Goal: Information Seeking & Learning: Learn about a topic

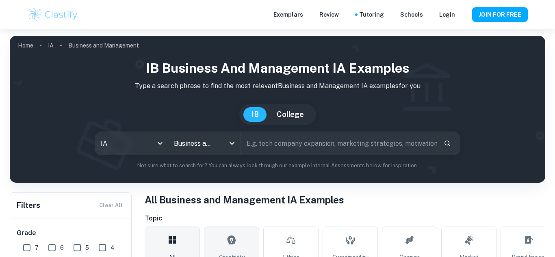
type input "Business and Management"
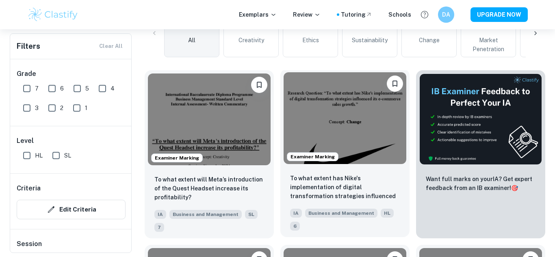
scroll to position [218, 0]
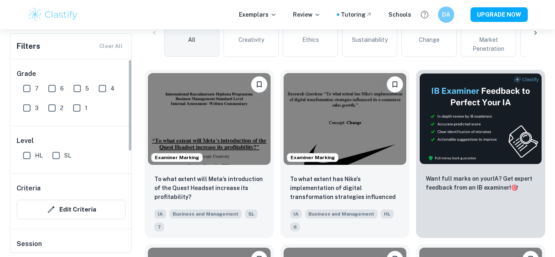
click at [22, 88] on input "7" at bounding box center [27, 88] width 16 height 16
checkbox input "true"
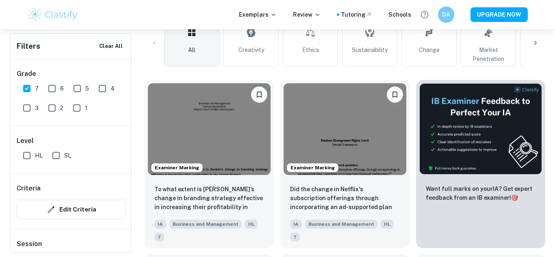
scroll to position [225, 0]
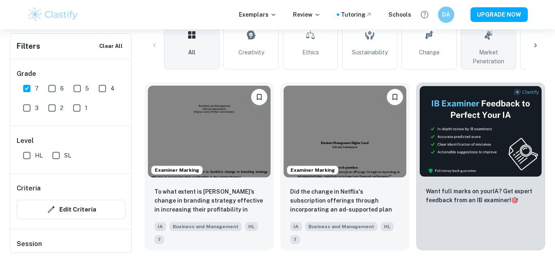
click at [496, 41] on link "Market Penetration" at bounding box center [488, 46] width 55 height 48
type input "Market Penetration"
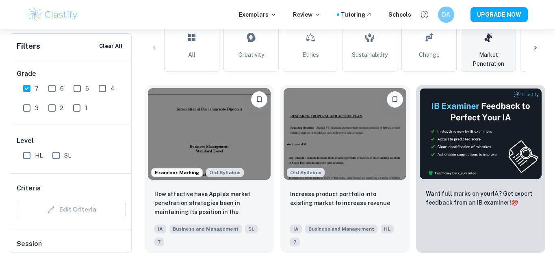
scroll to position [242, 0]
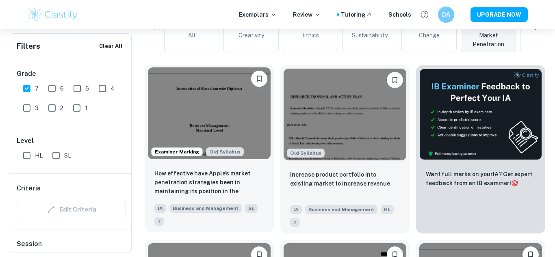
click at [209, 113] on img at bounding box center [209, 113] width 123 height 92
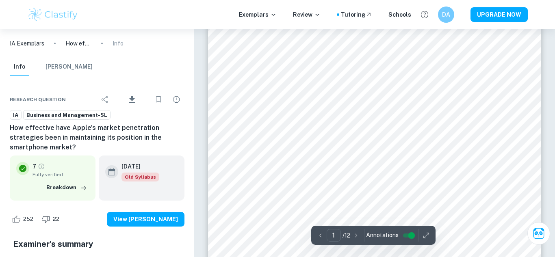
scroll to position [217, 0]
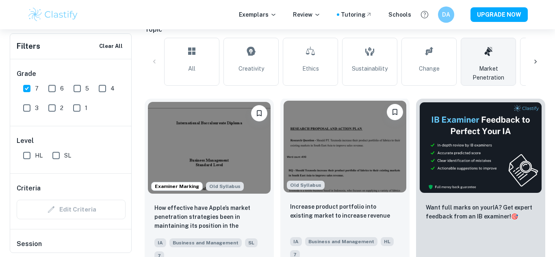
scroll to position [203, 0]
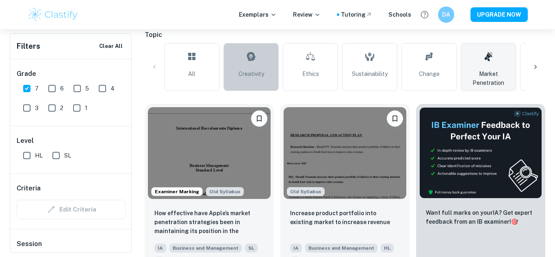
click at [256, 80] on link "Creativity" at bounding box center [251, 67] width 55 height 48
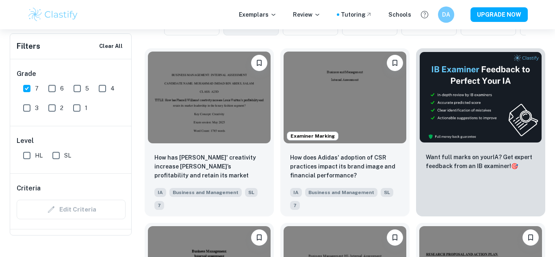
scroll to position [141, 0]
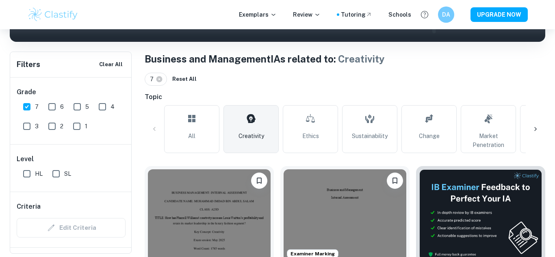
click at [317, 128] on link "Ethics" at bounding box center [310, 129] width 55 height 48
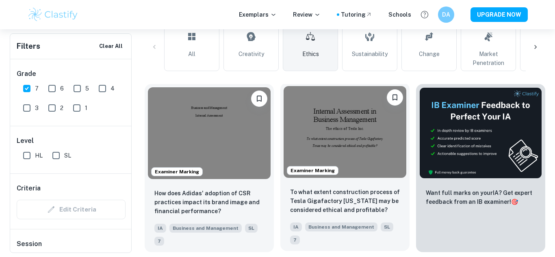
scroll to position [216, 0]
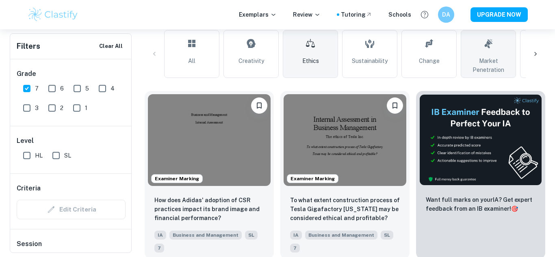
click at [478, 54] on link "Market Penetration" at bounding box center [488, 54] width 55 height 48
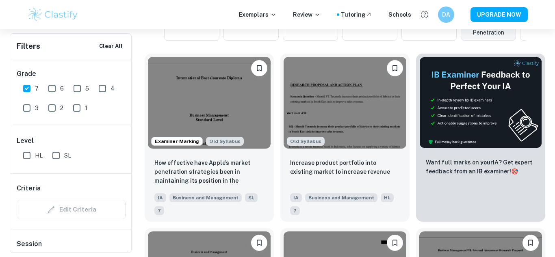
scroll to position [130, 0]
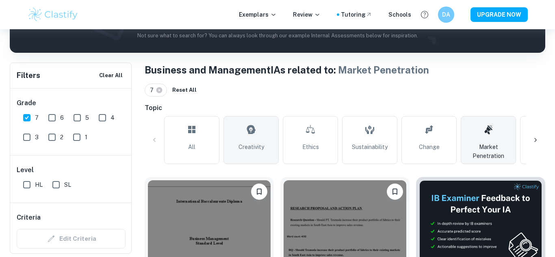
click at [261, 145] on span "Creativity" at bounding box center [252, 147] width 26 height 9
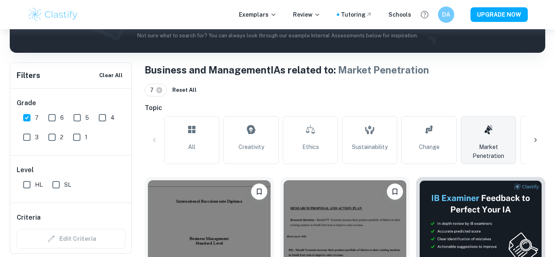
type input "Creativity"
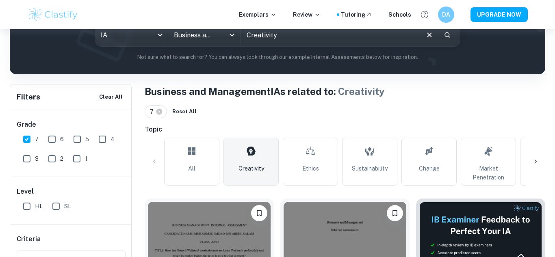
scroll to position [138, 0]
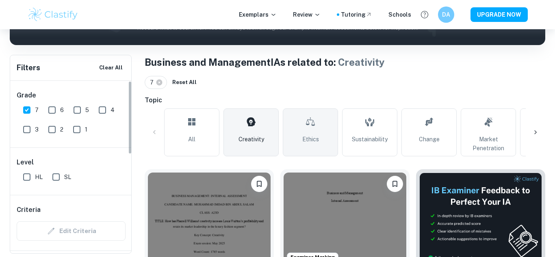
click at [26, 175] on input "HL" at bounding box center [27, 177] width 16 height 16
checkbox input "true"
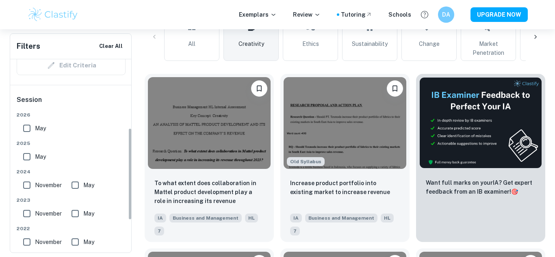
scroll to position [145, 0]
click at [25, 129] on input "May" at bounding box center [27, 128] width 16 height 16
checkbox input "true"
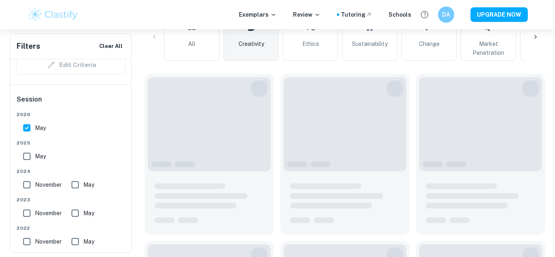
click at [24, 156] on input "May" at bounding box center [27, 156] width 16 height 16
checkbox input "true"
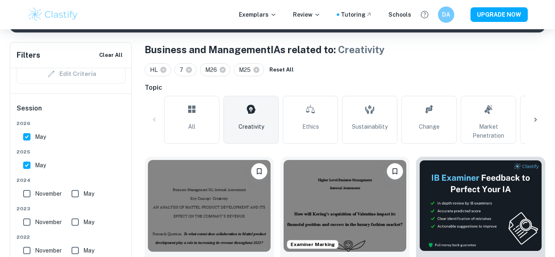
scroll to position [233, 0]
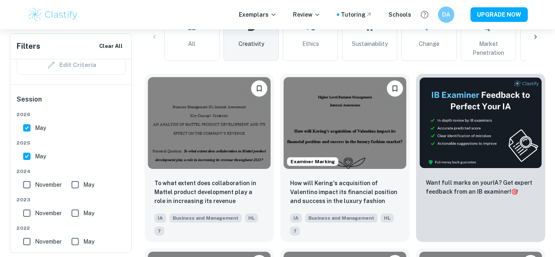
click at [25, 130] on input "May" at bounding box center [27, 128] width 16 height 16
checkbox input "false"
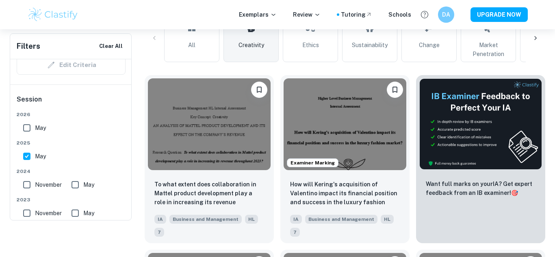
scroll to position [122, 0]
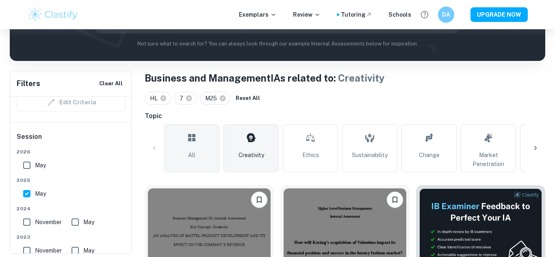
click at [196, 155] on link "All" at bounding box center [191, 148] width 55 height 48
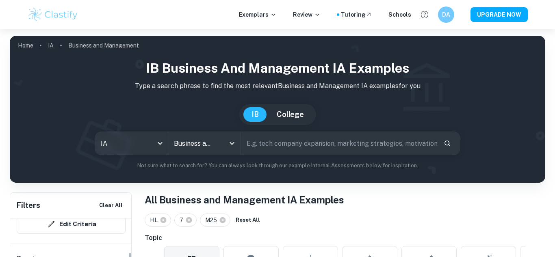
scroll to position [156, 0]
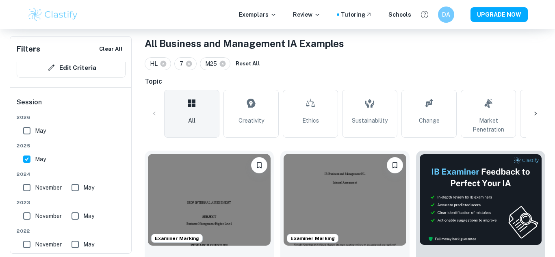
click at [26, 159] on input "May" at bounding box center [27, 159] width 16 height 16
checkbox input "false"
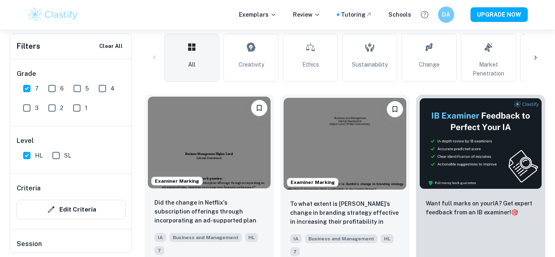
scroll to position [223, 0]
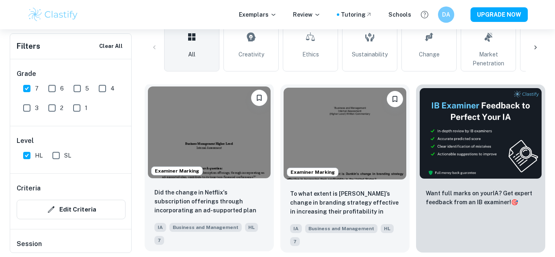
click at [198, 150] on img at bounding box center [209, 133] width 123 height 92
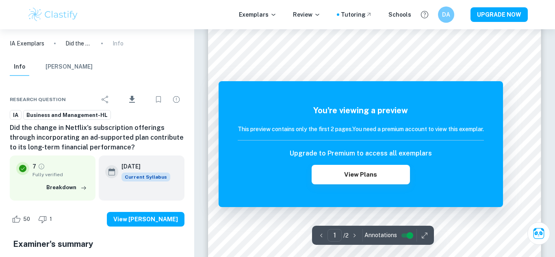
scroll to position [36, 0]
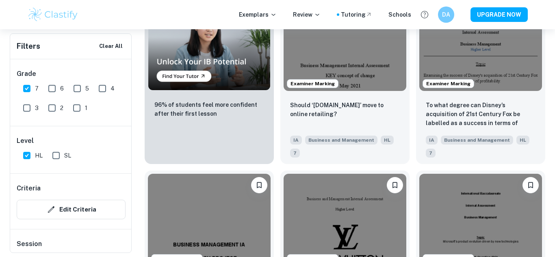
scroll to position [801, 0]
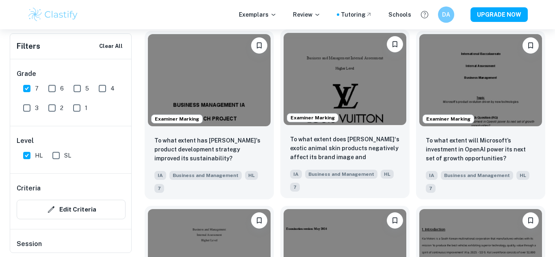
click at [387, 103] on img at bounding box center [345, 79] width 123 height 92
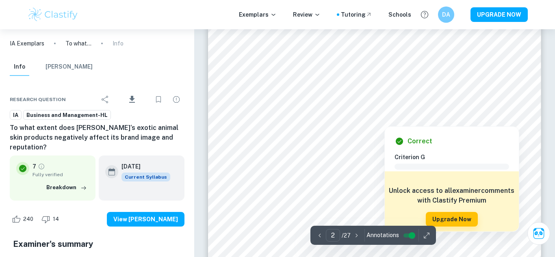
scroll to position [684, 0]
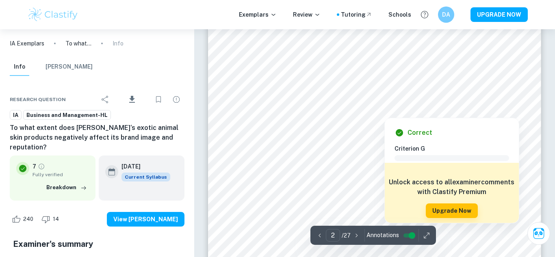
type input "3"
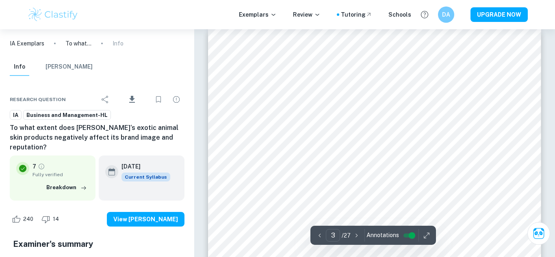
scroll to position [1030, 0]
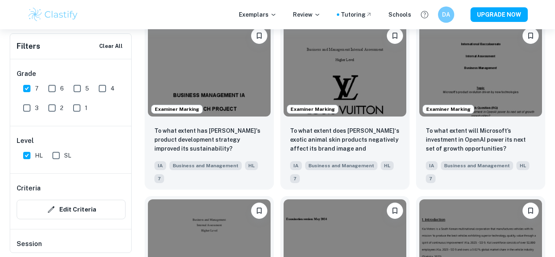
scroll to position [814, 0]
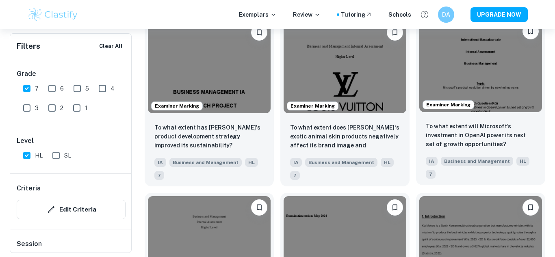
click at [498, 77] on img at bounding box center [480, 66] width 123 height 92
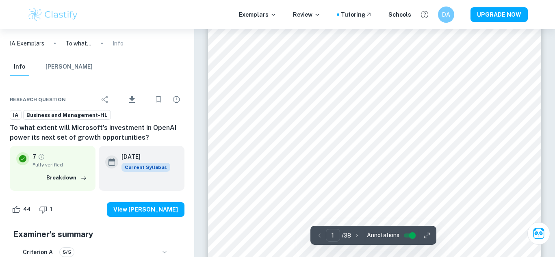
scroll to position [100, 0]
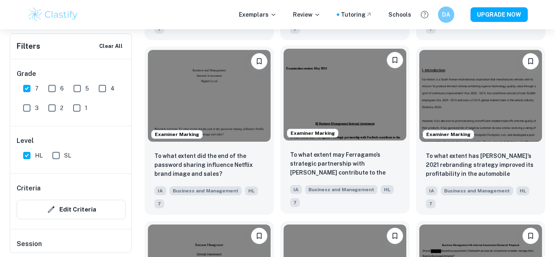
scroll to position [963, 0]
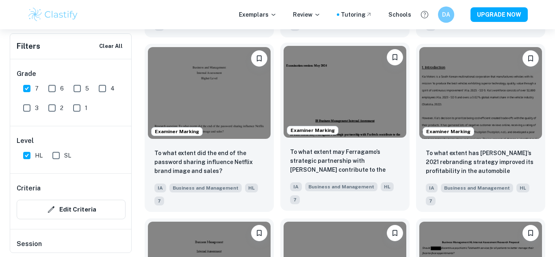
click at [363, 98] on img at bounding box center [345, 92] width 123 height 92
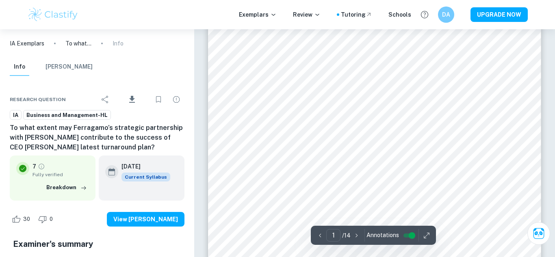
scroll to position [96, 0]
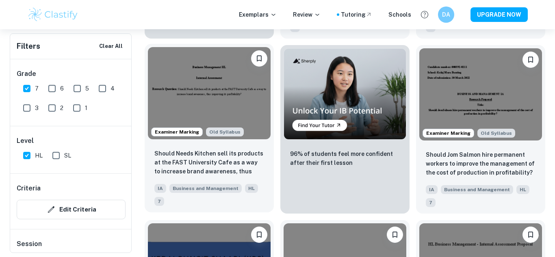
scroll to position [1497, 0]
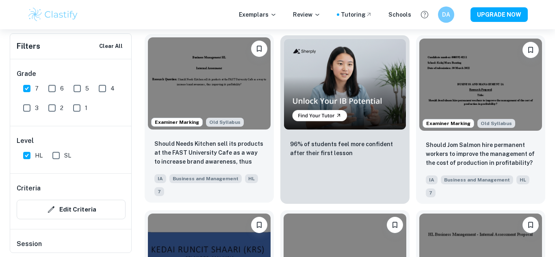
click at [245, 97] on img at bounding box center [209, 83] width 123 height 92
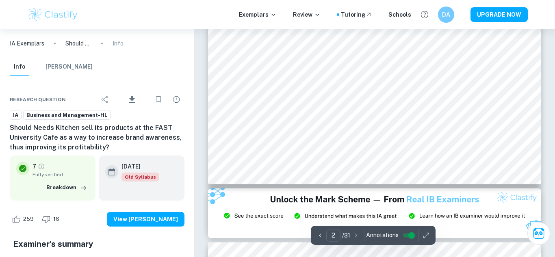
scroll to position [782, 0]
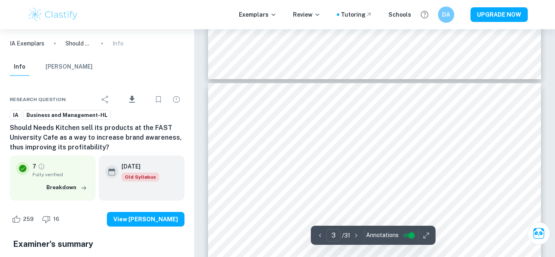
type input "4"
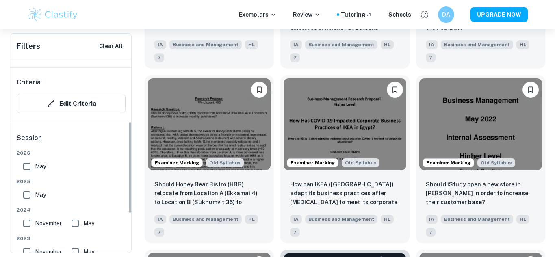
scroll to position [130, 0]
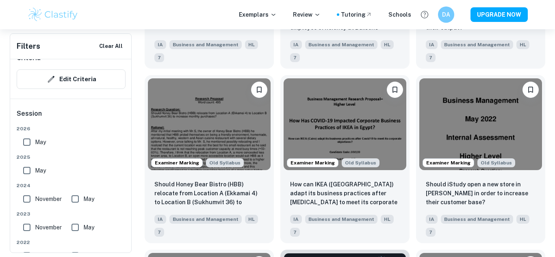
drag, startPoint x: 22, startPoint y: 199, endPoint x: 58, endPoint y: 190, distance: 37.2
click at [22, 199] on input "November" at bounding box center [27, 199] width 16 height 16
checkbox input "true"
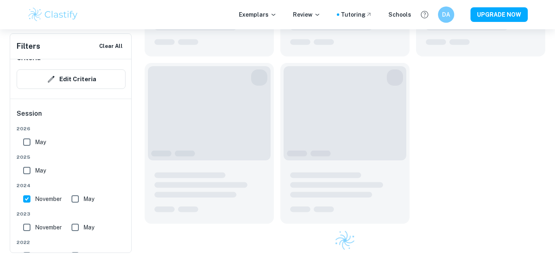
click at [78, 198] on div "May" at bounding box center [84, 198] width 33 height 20
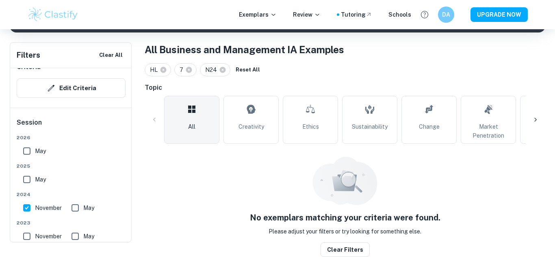
scroll to position [150, 0]
click at [28, 181] on input "May" at bounding box center [27, 180] width 16 height 16
checkbox input "true"
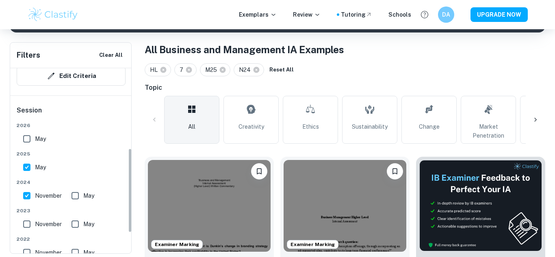
scroll to position [200, 0]
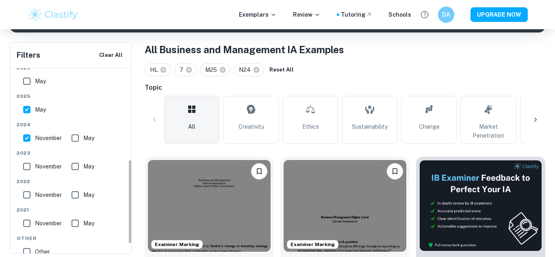
click at [27, 170] on input "November" at bounding box center [27, 167] width 16 height 16
checkbox input "true"
click at [78, 168] on input "May" at bounding box center [75, 167] width 16 height 16
checkbox input "true"
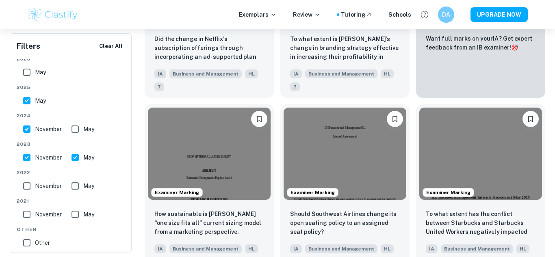
scroll to position [378, 0]
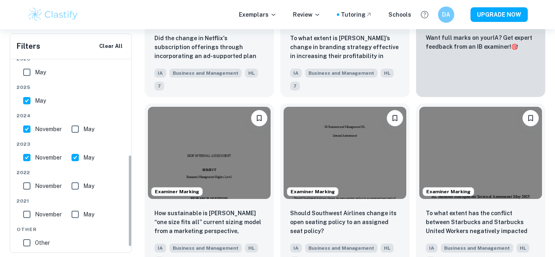
click at [21, 189] on input "November" at bounding box center [27, 186] width 16 height 16
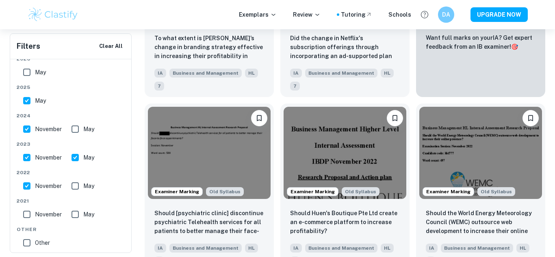
click at [19, 188] on input "November" at bounding box center [27, 186] width 16 height 16
checkbox input "false"
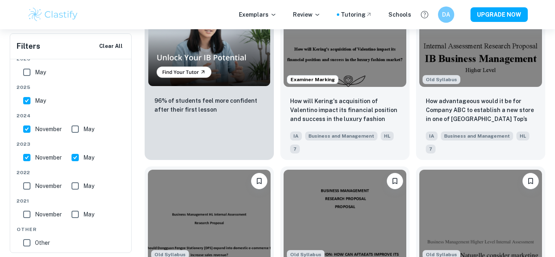
scroll to position [1269, 0]
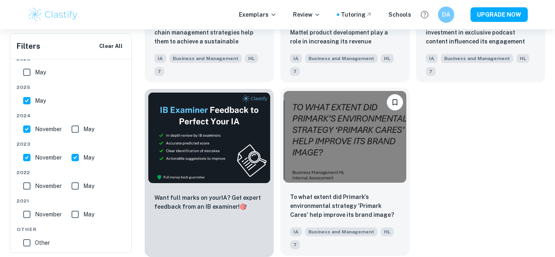
click at [360, 160] on img at bounding box center [345, 137] width 123 height 92
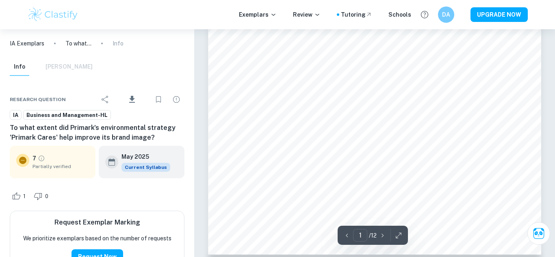
scroll to position [257, 0]
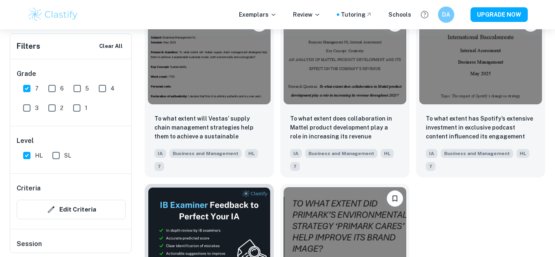
scroll to position [1171, 0]
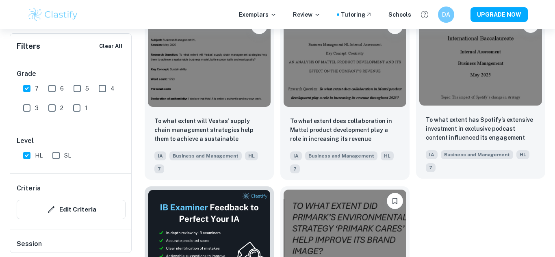
click at [465, 87] on img at bounding box center [480, 59] width 123 height 92
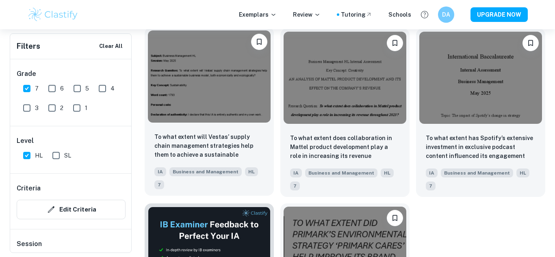
scroll to position [1153, 0]
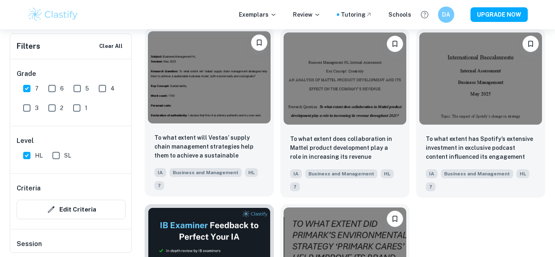
click at [210, 109] on img at bounding box center [209, 77] width 123 height 92
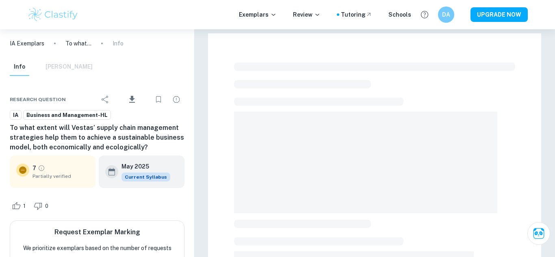
scroll to position [4, 0]
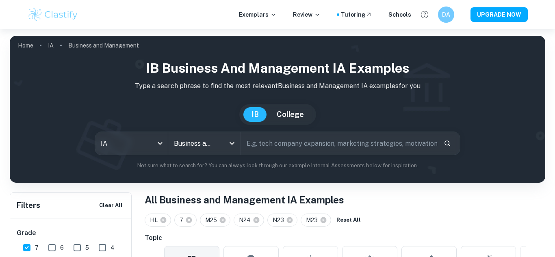
scroll to position [183, 0]
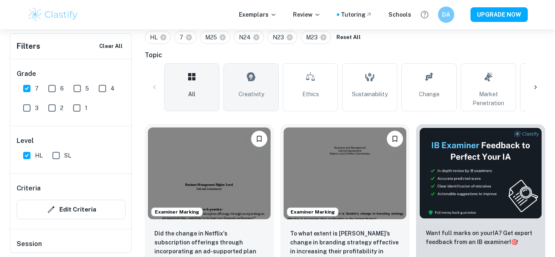
click at [263, 84] on link "Creativity" at bounding box center [251, 87] width 55 height 48
type input "Creativity"
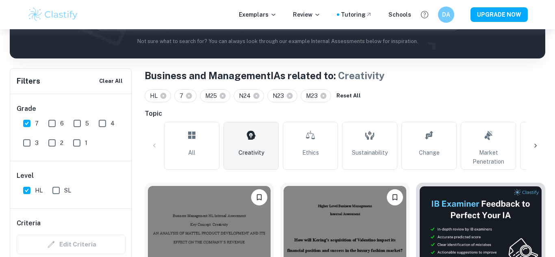
scroll to position [280, 0]
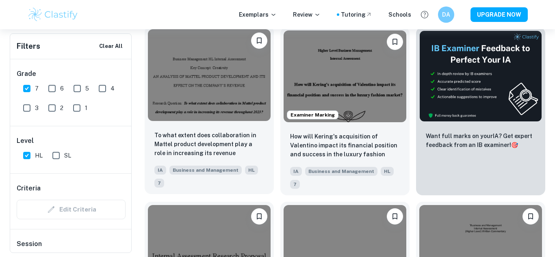
click at [241, 99] on img at bounding box center [209, 75] width 123 height 92
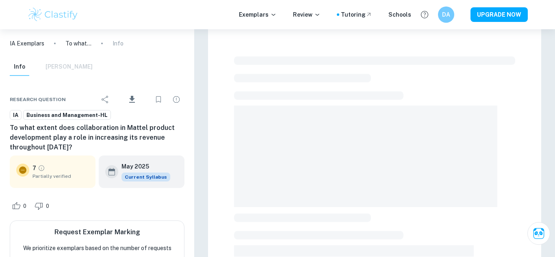
scroll to position [13, 0]
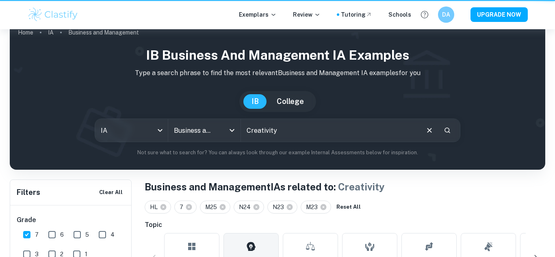
scroll to position [280, 0]
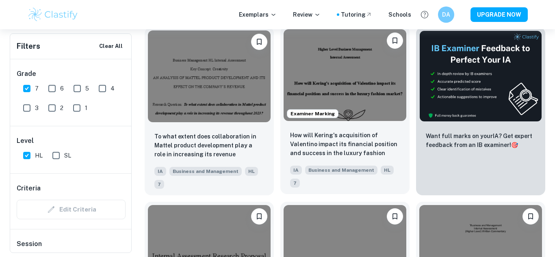
click at [352, 82] on img at bounding box center [345, 75] width 123 height 92
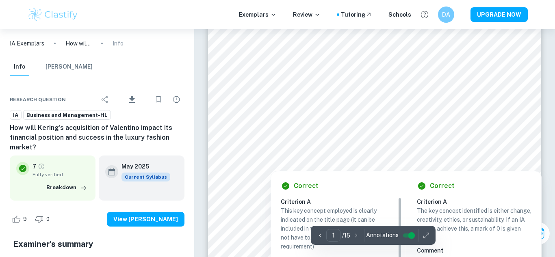
scroll to position [398, 0]
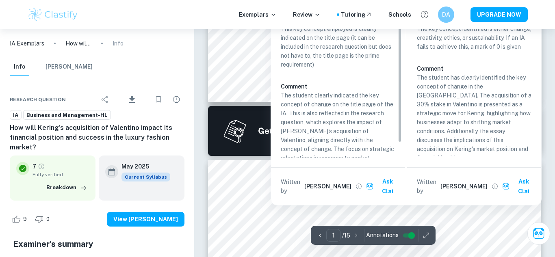
type input "2"
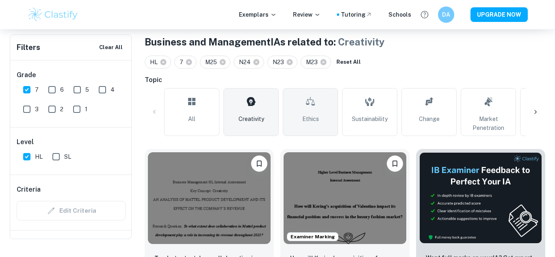
scroll to position [142, 0]
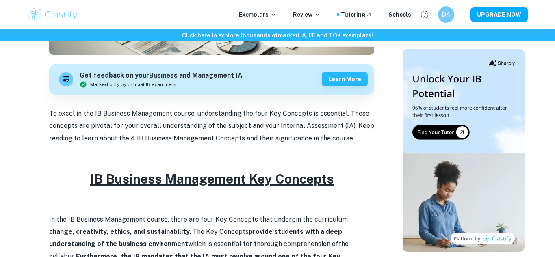
scroll to position [355, 0]
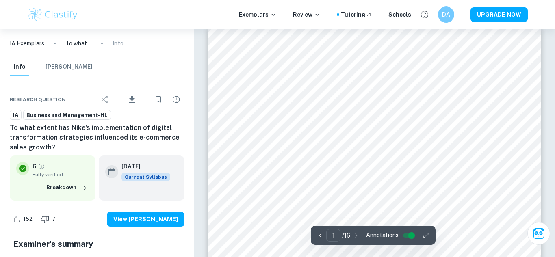
scroll to position [17, 0]
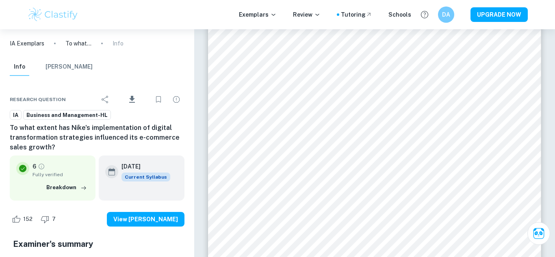
click at [54, 132] on h6 "To what extent has Nike's implementation of digital transformation strategies i…" at bounding box center [97, 137] width 175 height 29
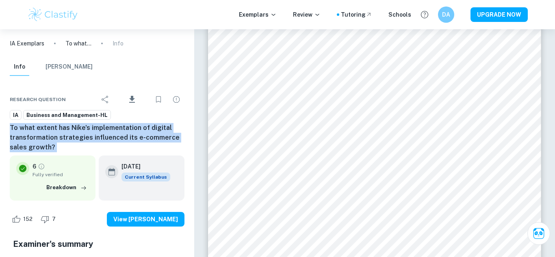
click at [54, 132] on h6 "To what extent has Nike's implementation of digital transformation strategies i…" at bounding box center [97, 137] width 175 height 29
click at [125, 131] on h6 "To what extent has Nike's implementation of digital transformation strategies i…" at bounding box center [97, 137] width 175 height 29
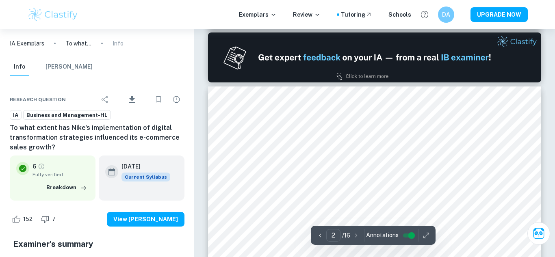
scroll to position [565, 0]
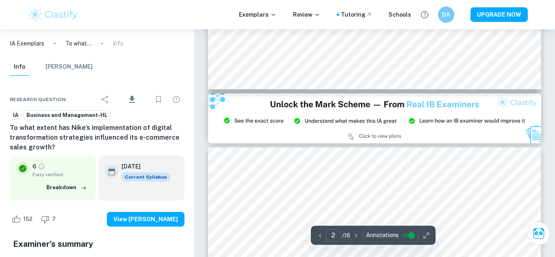
type input "3"
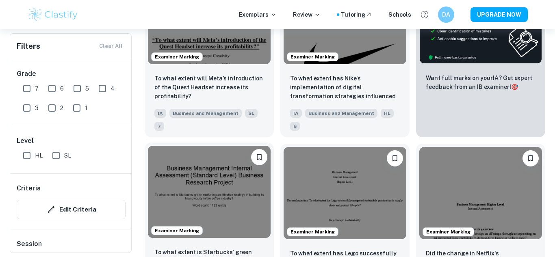
scroll to position [288, 0]
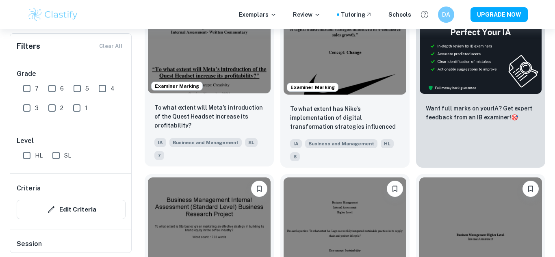
click at [223, 56] on img at bounding box center [209, 48] width 123 height 92
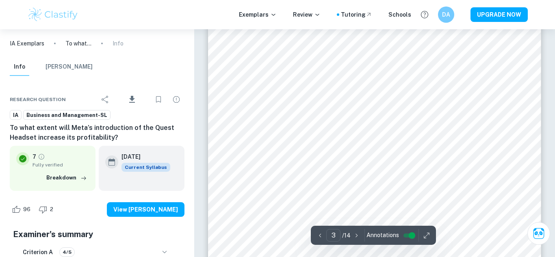
scroll to position [1325, 0]
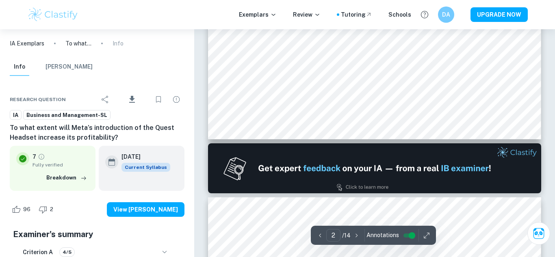
type input "1"
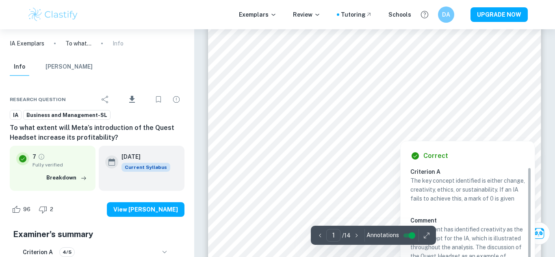
scroll to position [86, 0]
